Goal: Check status: Check status

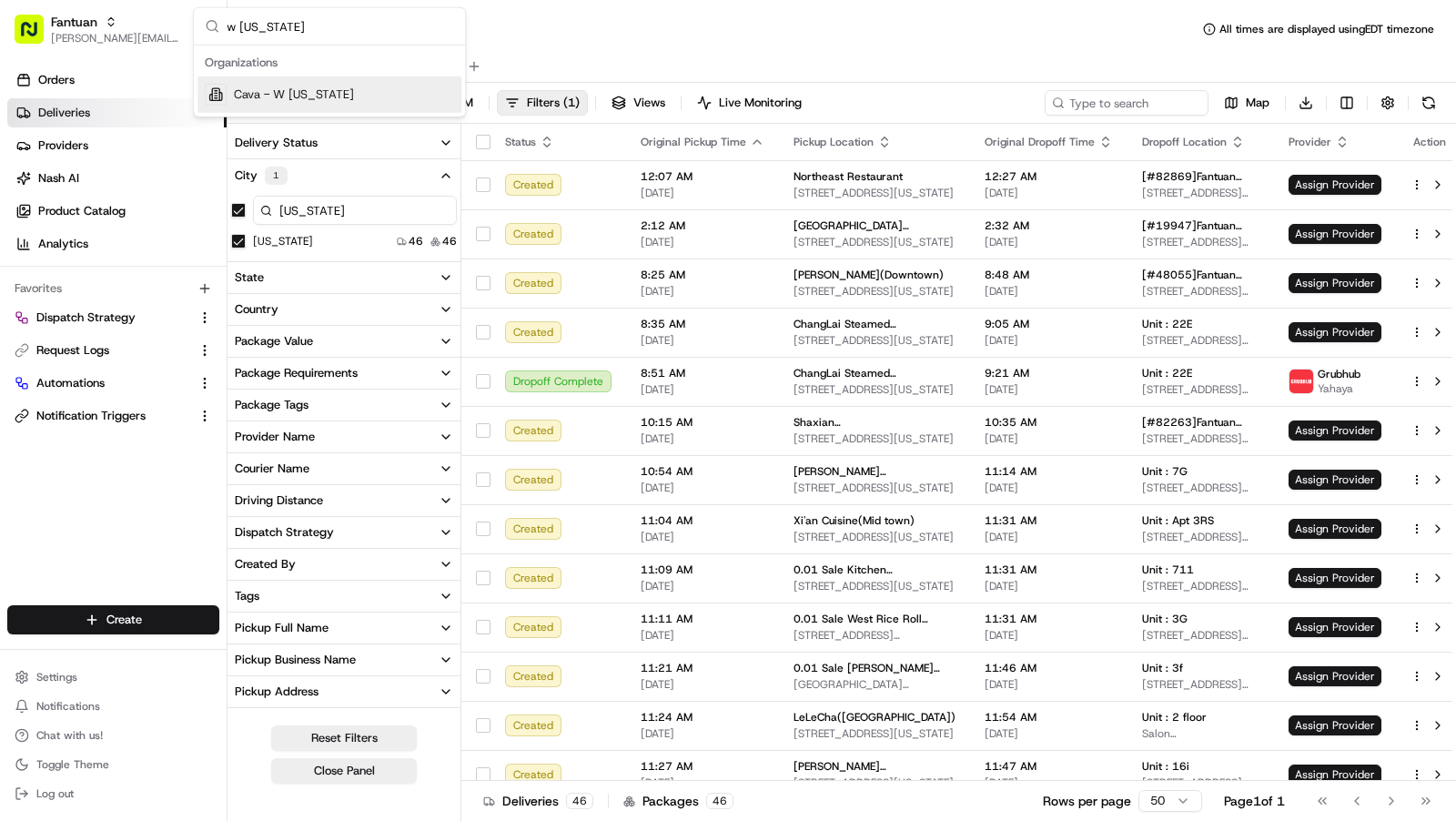
type input "w tennessee"
click at [278, 98] on span "Cava - W Tennessee" at bounding box center [294, 94] width 120 height 16
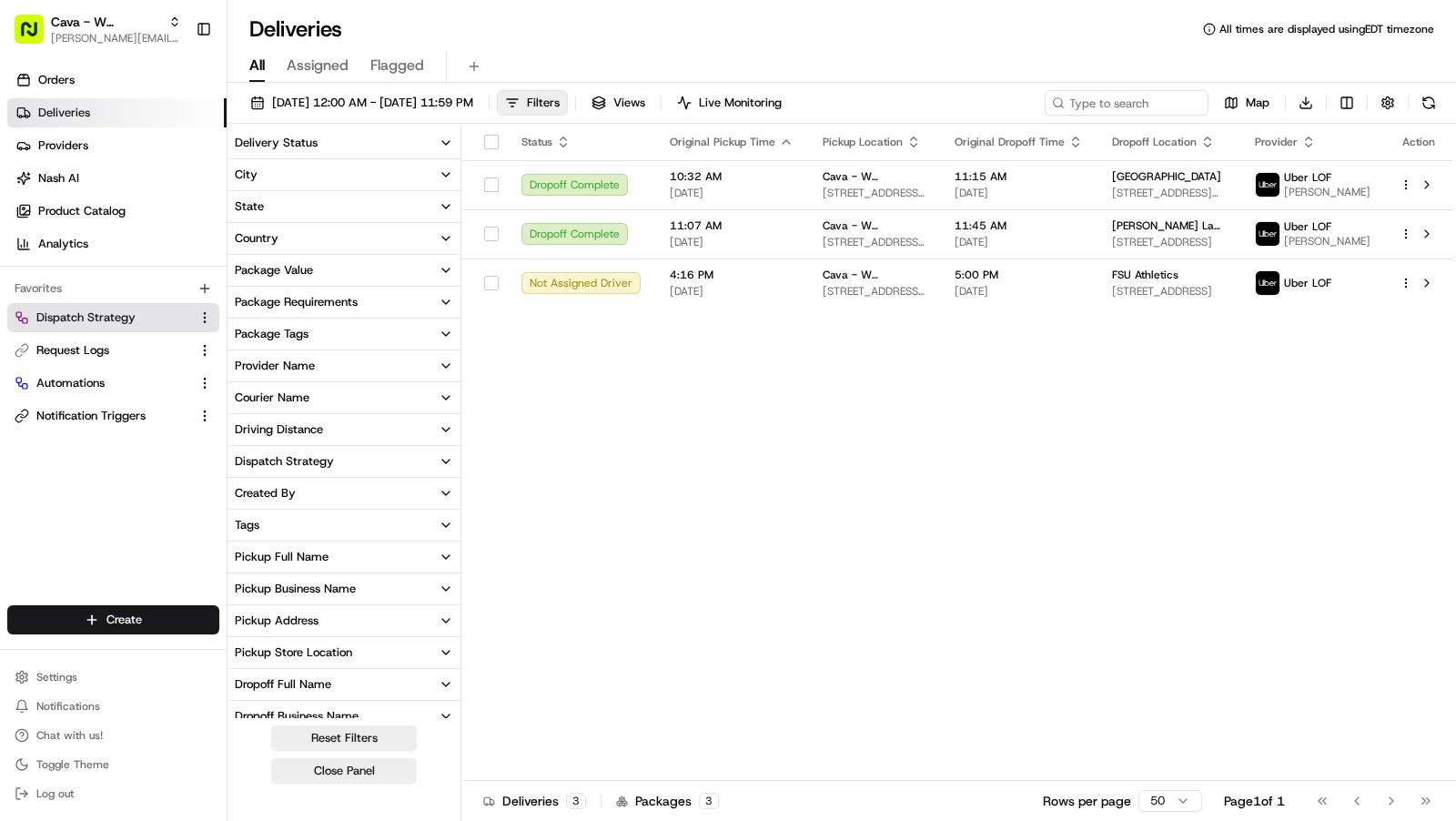
click at [87, 317] on span "Dispatch Strategy" at bounding box center [86, 318] width 99 height 16
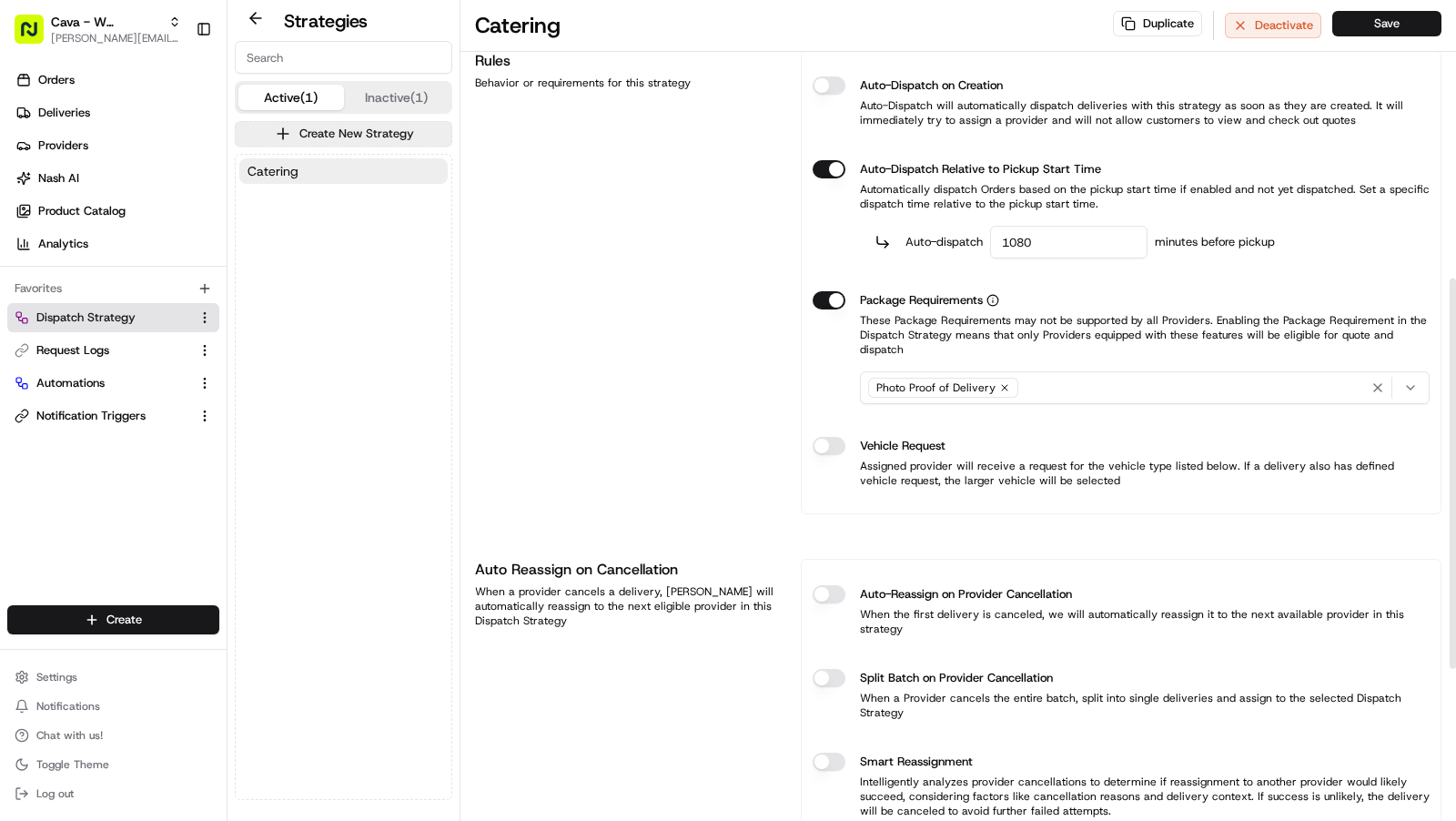
scroll to position [586, 0]
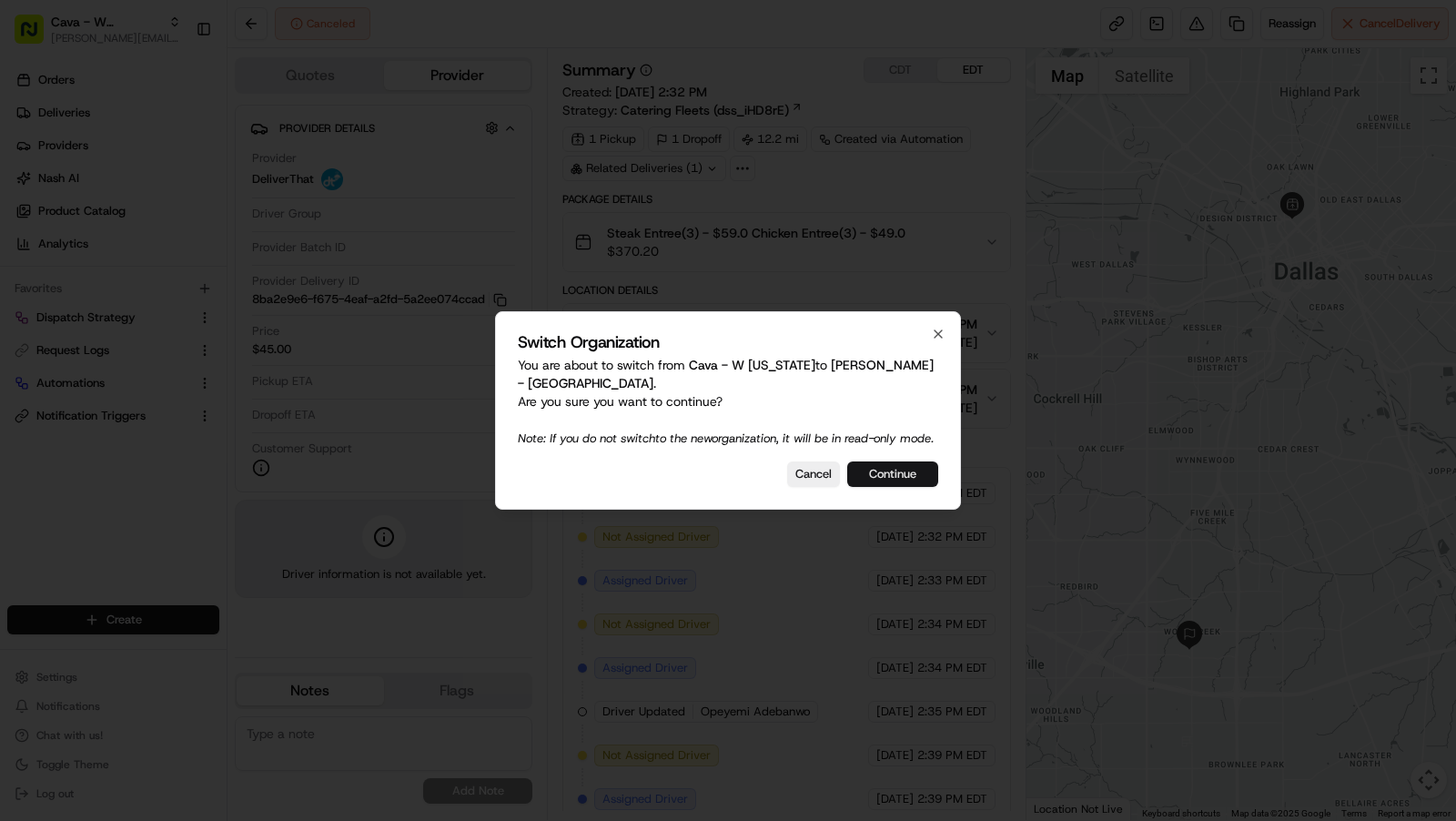
click at [908, 476] on button "Continue" at bounding box center [892, 475] width 91 height 26
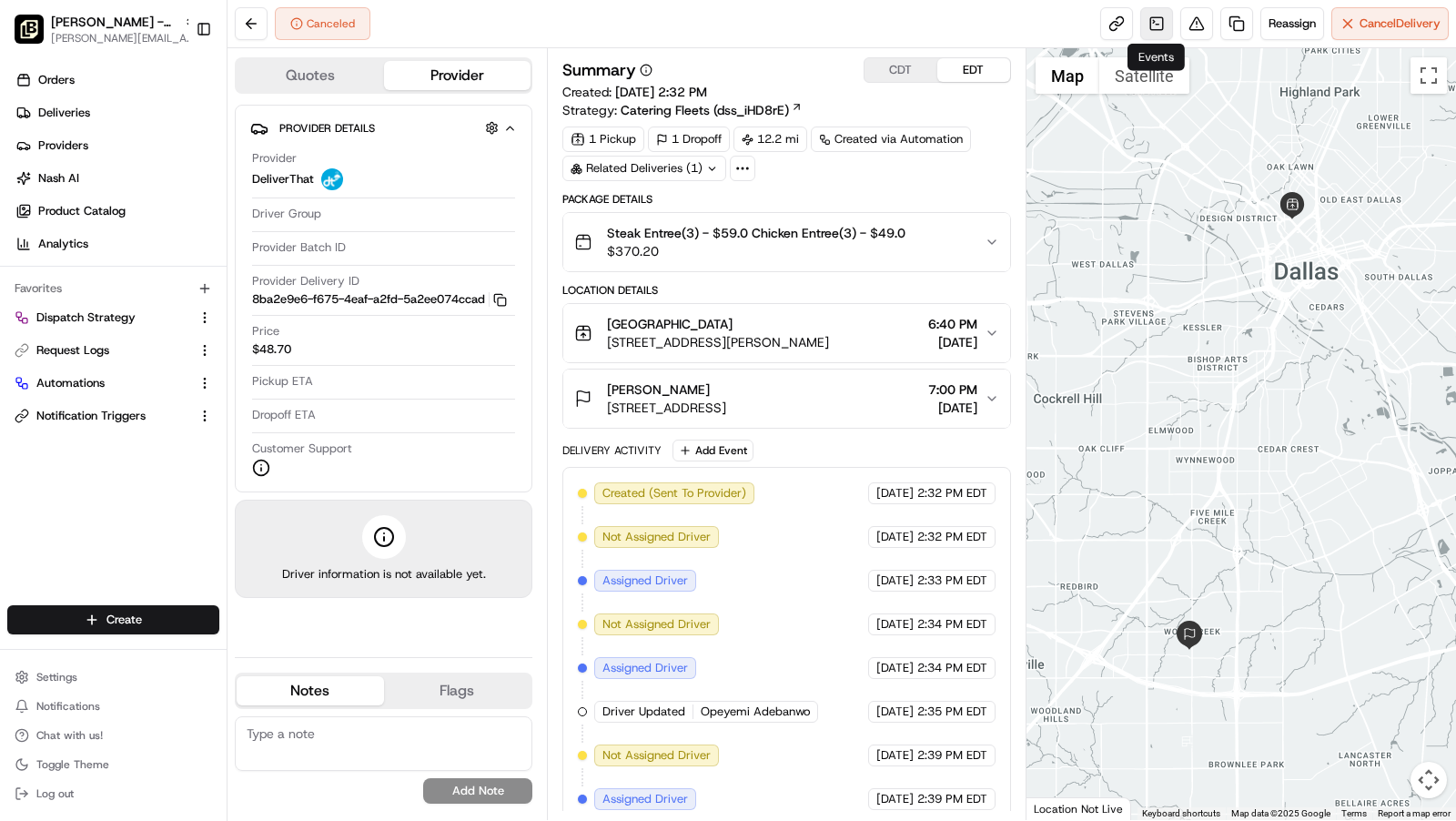
click at [1151, 26] on link at bounding box center [1156, 23] width 33 height 33
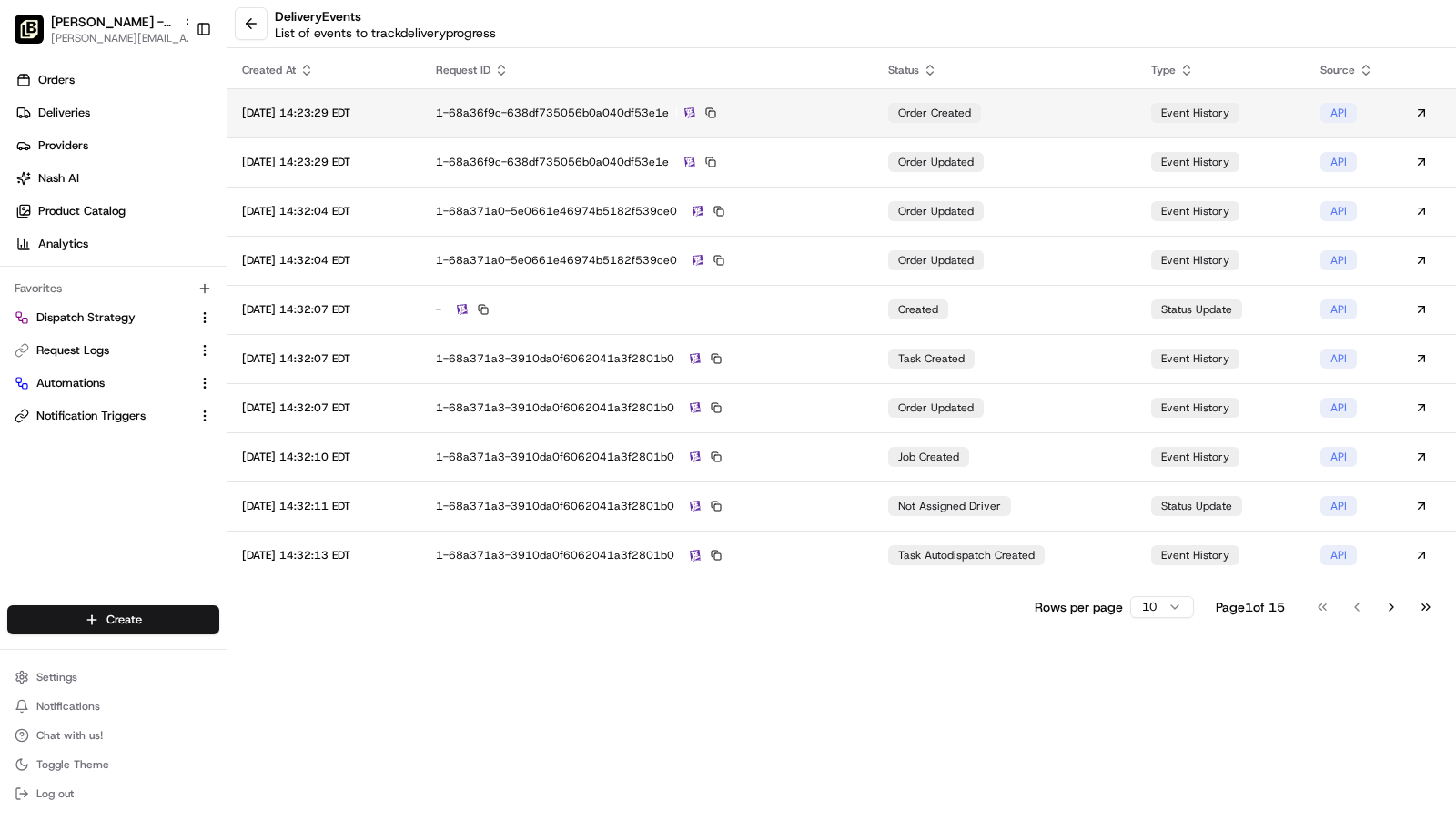
click at [485, 110] on div "1-68a36f9c-638df735056b0a040df53e1e" at bounding box center [647, 112] width 423 height 16
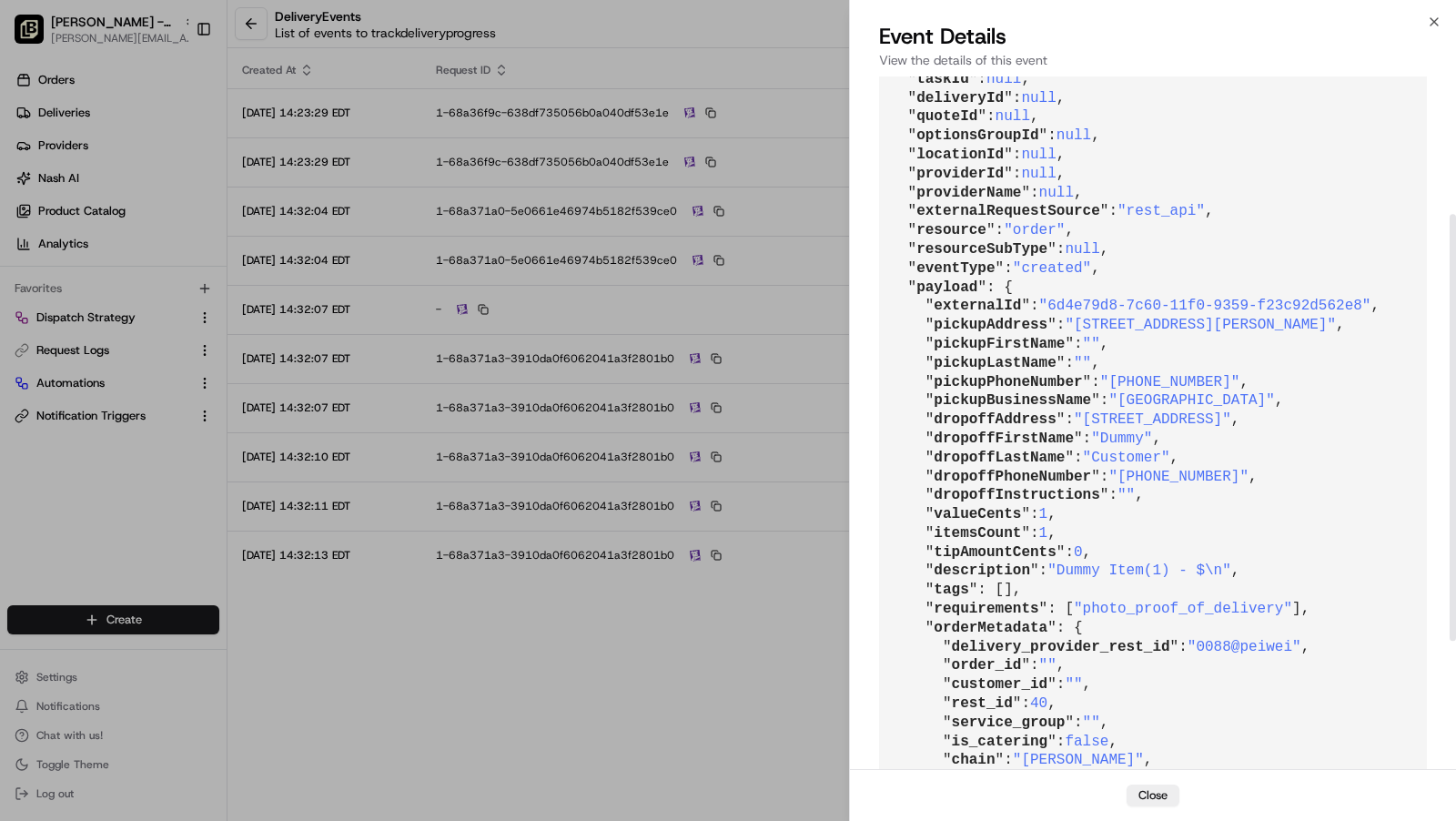
scroll to position [222, 0]
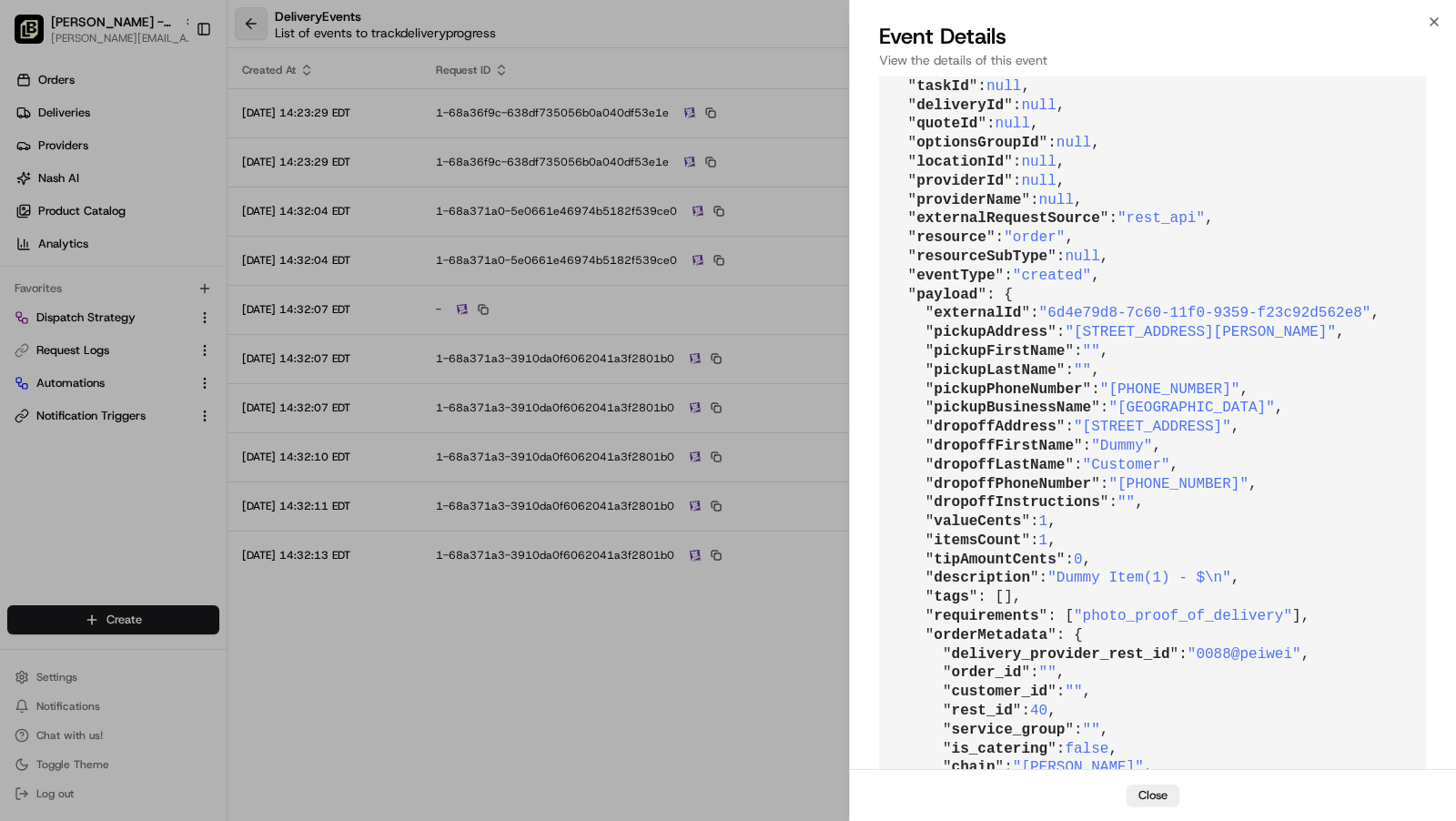
drag, startPoint x: 255, startPoint y: 41, endPoint x: 250, endPoint y: 33, distance: 9.4
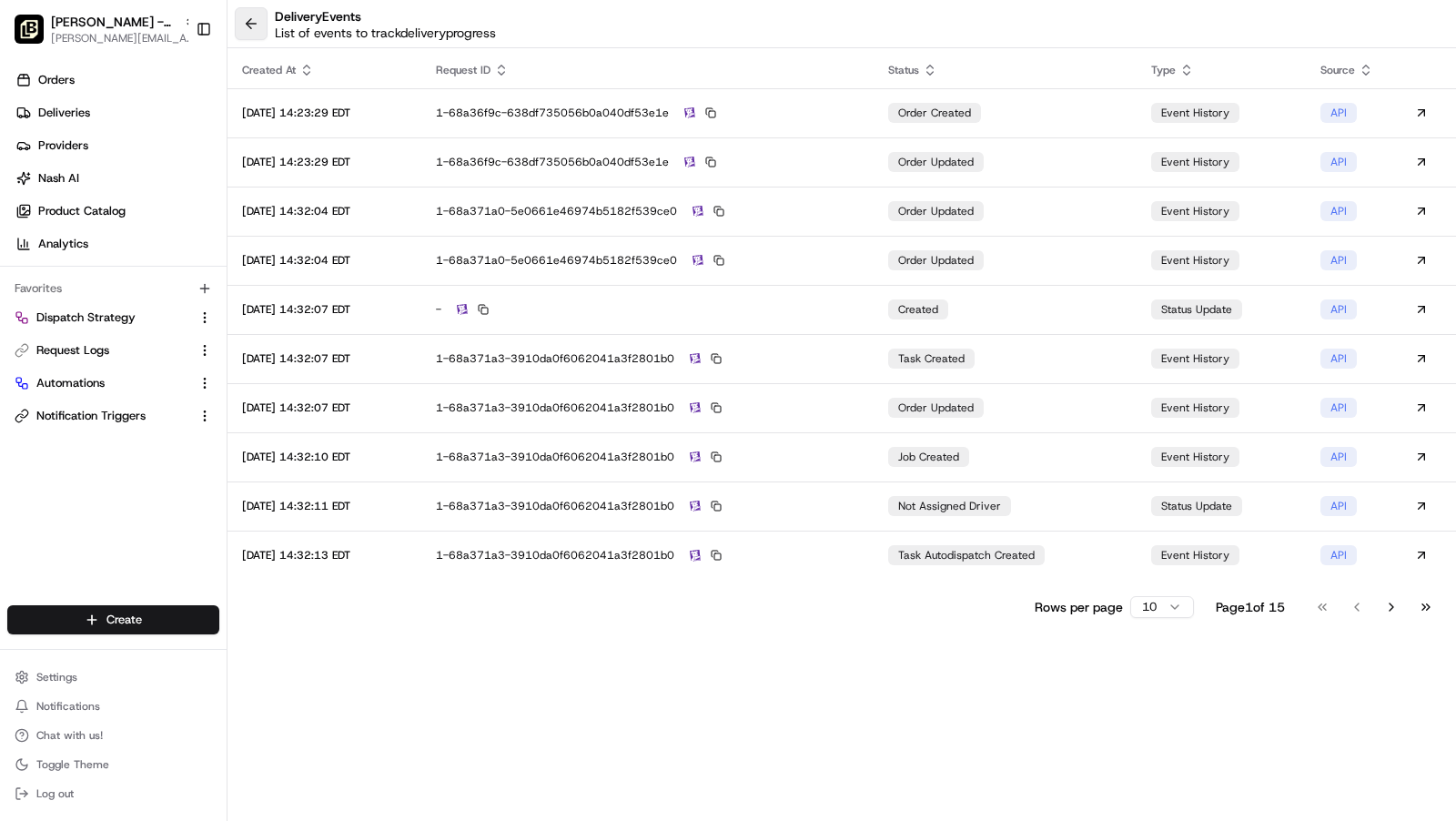
click at [243, 23] on button at bounding box center [250, 23] width 33 height 33
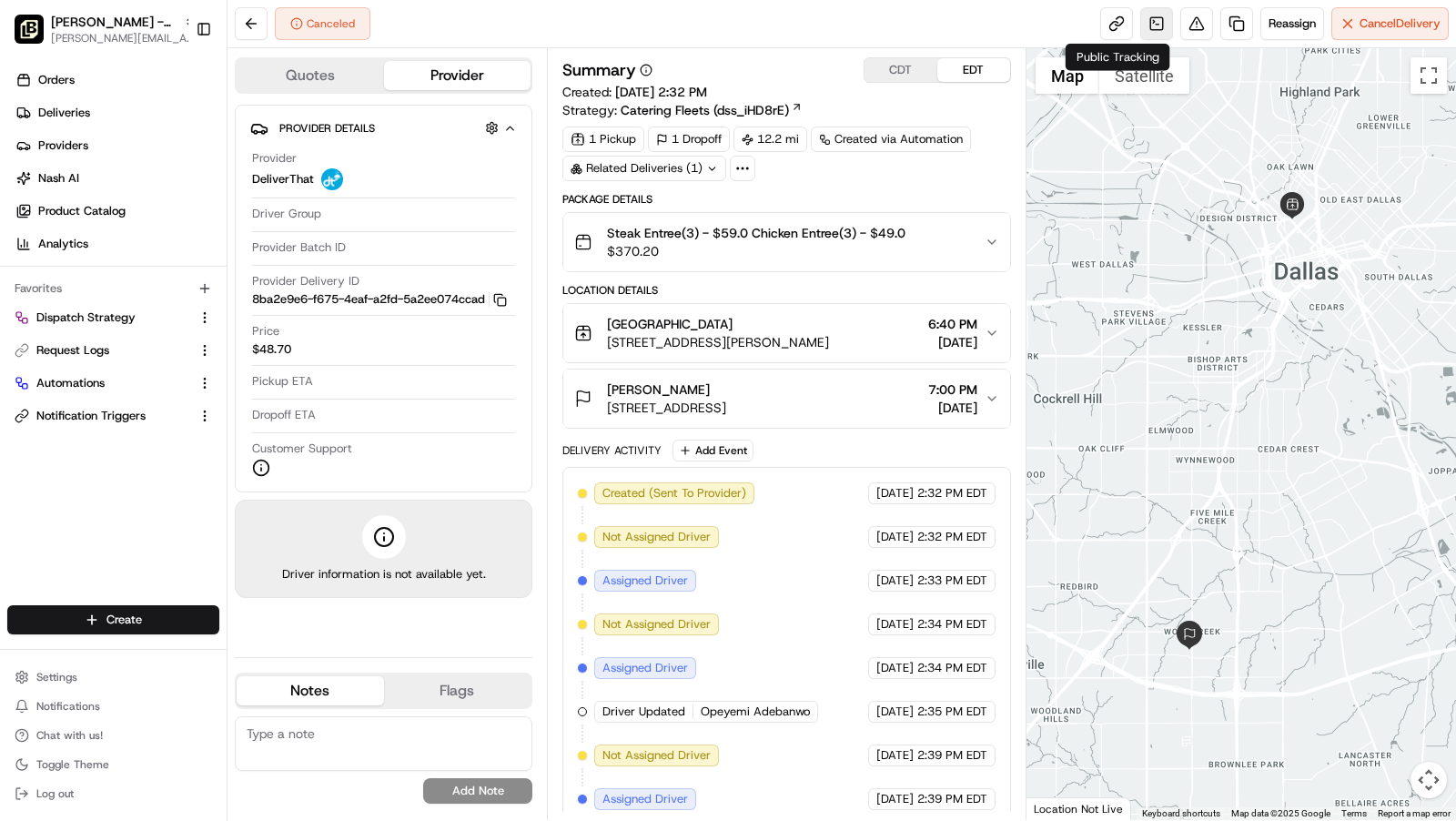
click at [1142, 27] on link at bounding box center [1156, 23] width 33 height 33
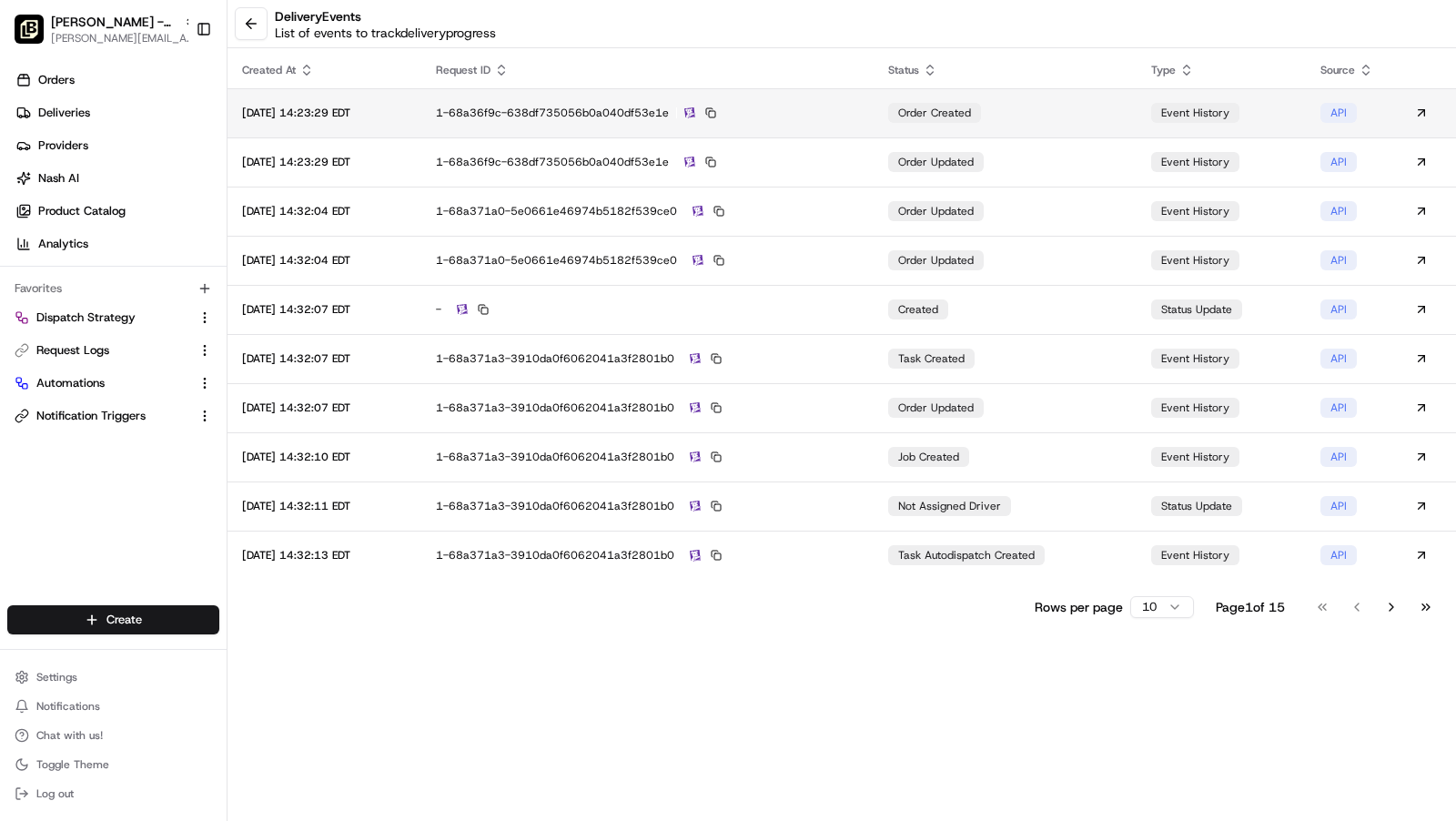
click at [587, 103] on td "1-68a36f9c-638df735056b0a040df53e1e" at bounding box center [647, 112] width 453 height 49
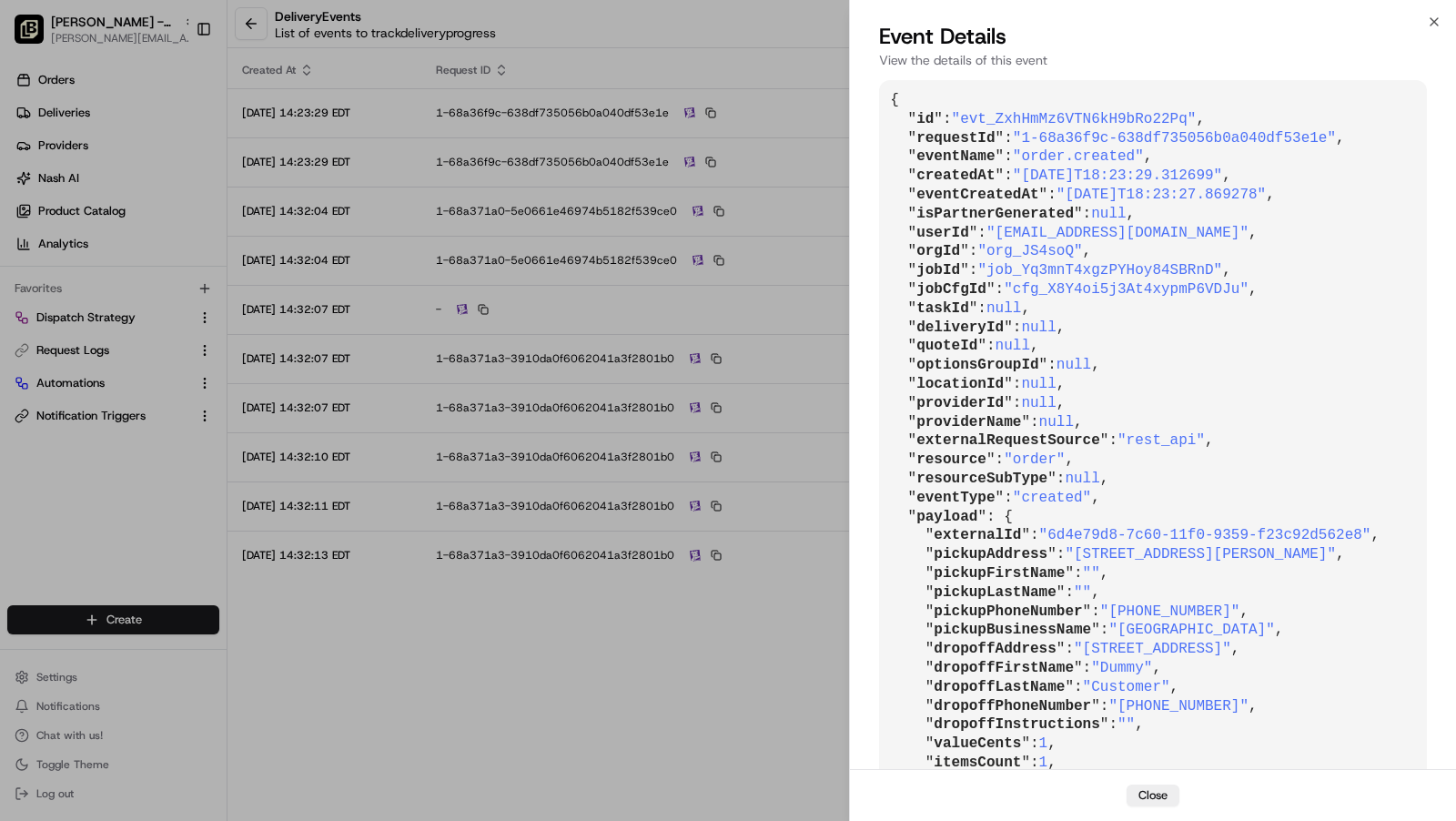
click at [1132, 414] on pre "{ " id ": "evt_ZxhHmMz6VTN6kH9bRo22Pq" , " requestId ": "1-68a36f9c-638df735056…" at bounding box center [1152, 593] width 548 height 1025
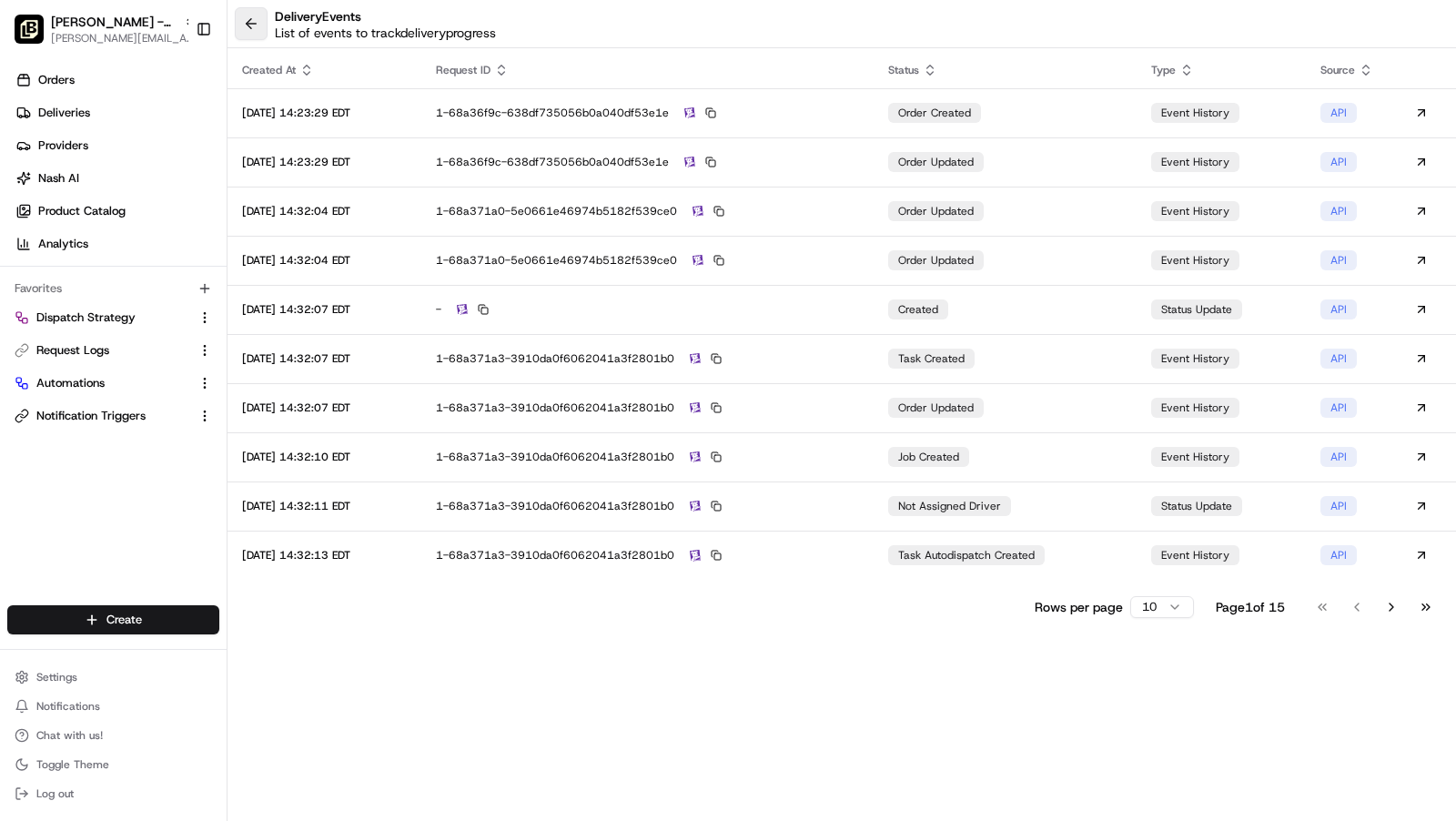
click at [255, 27] on button at bounding box center [250, 23] width 33 height 33
